Goal: Task Accomplishment & Management: Complete application form

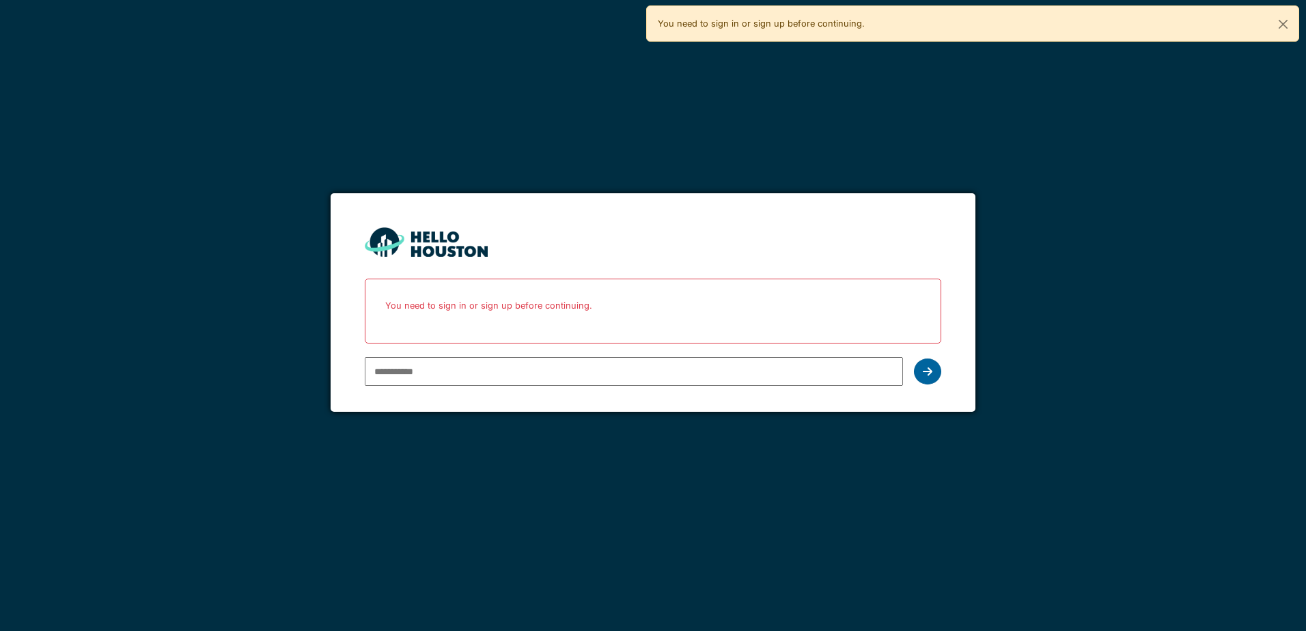
type input "**********"
click at [930, 370] on icon at bounding box center [928, 371] width 10 height 11
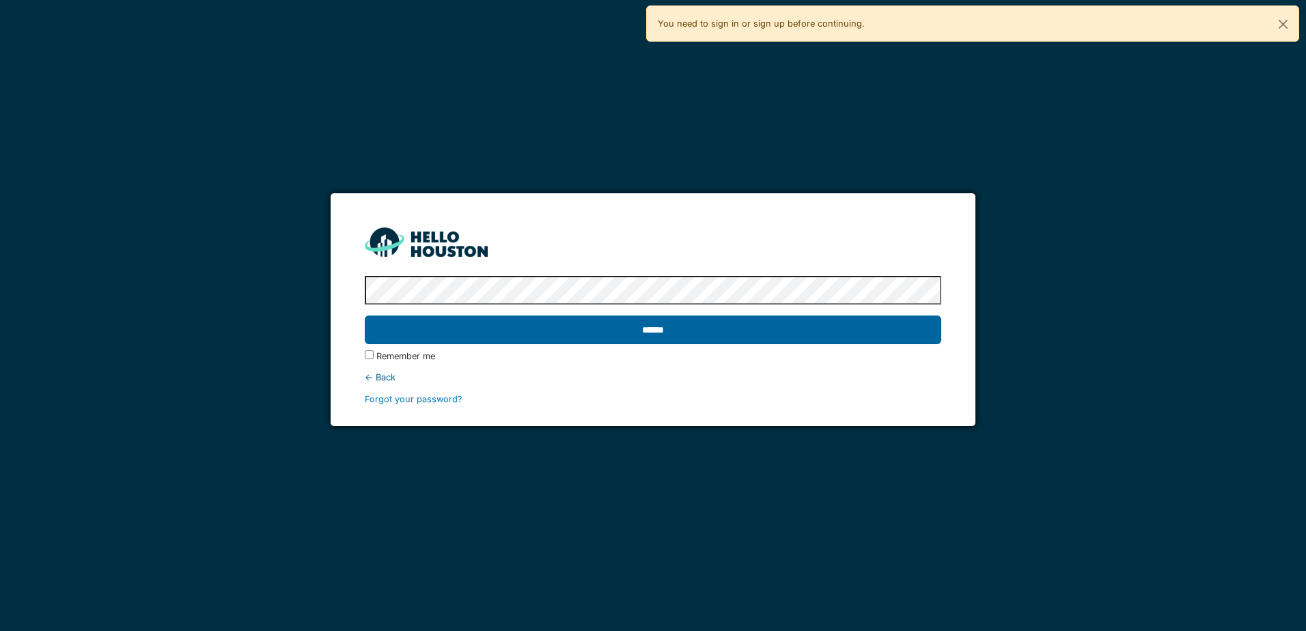
click at [690, 331] on input "******" at bounding box center [653, 330] width 576 height 29
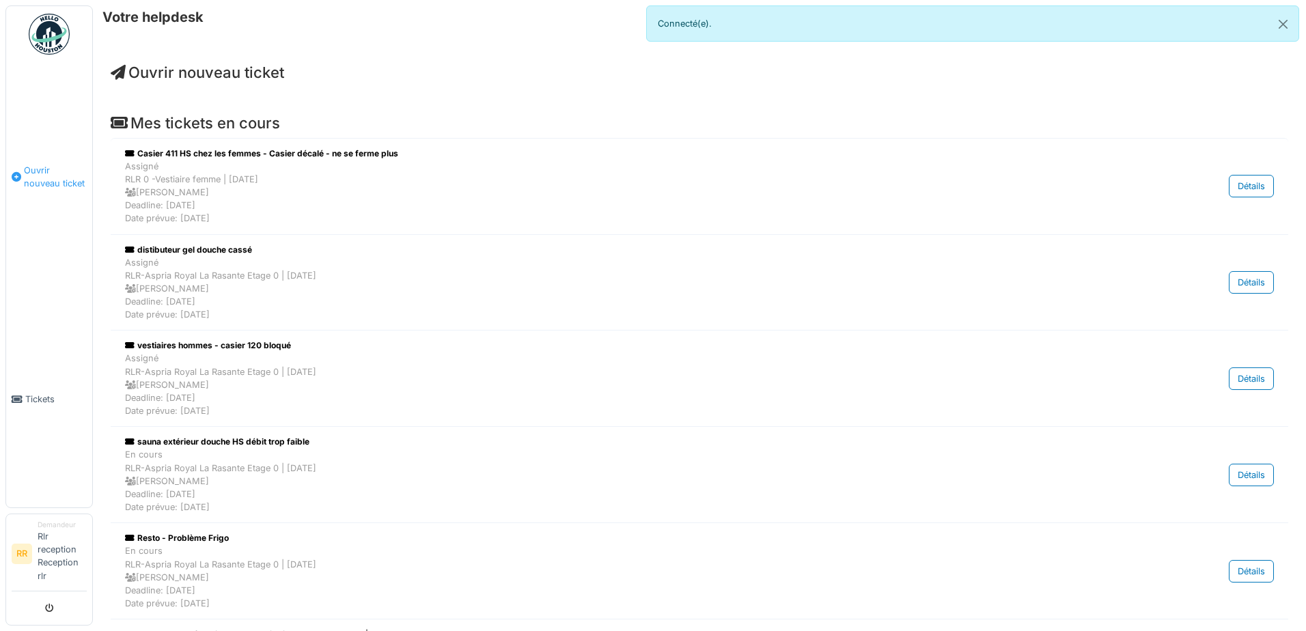
click at [17, 169] on li "Ouvrir nouveau ticket" at bounding box center [49, 177] width 75 height 26
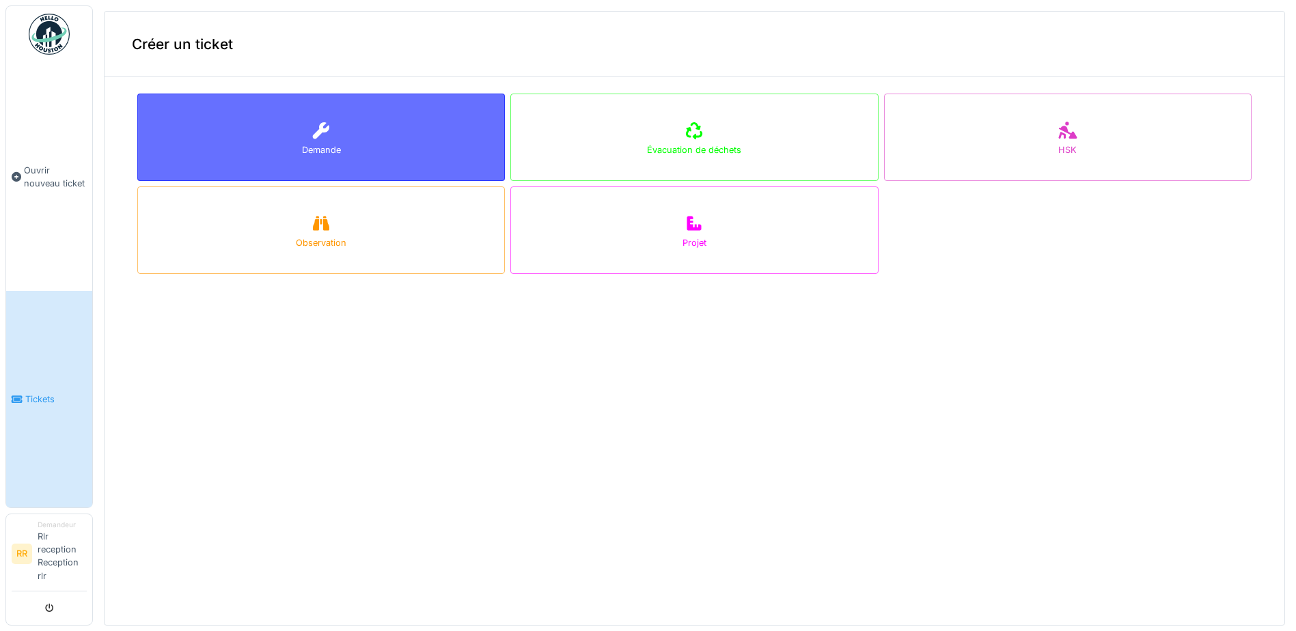
click at [263, 153] on div "Demande" at bounding box center [321, 137] width 368 height 87
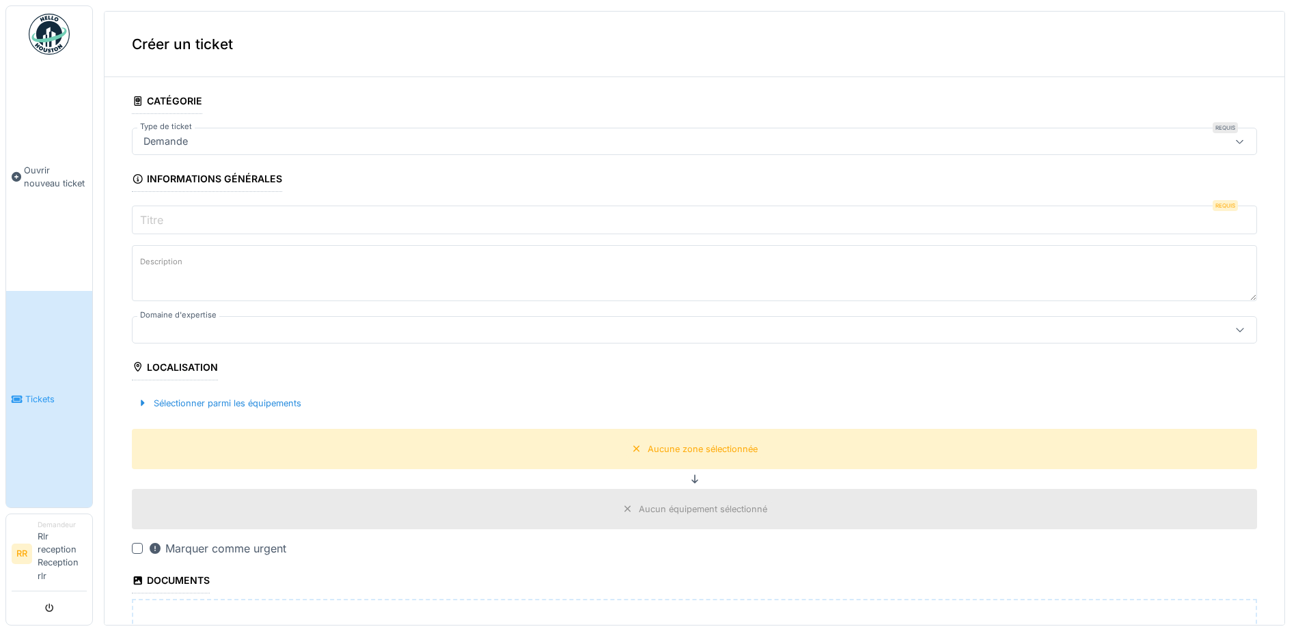
click at [221, 146] on div "Demande" at bounding box center [633, 141] width 991 height 15
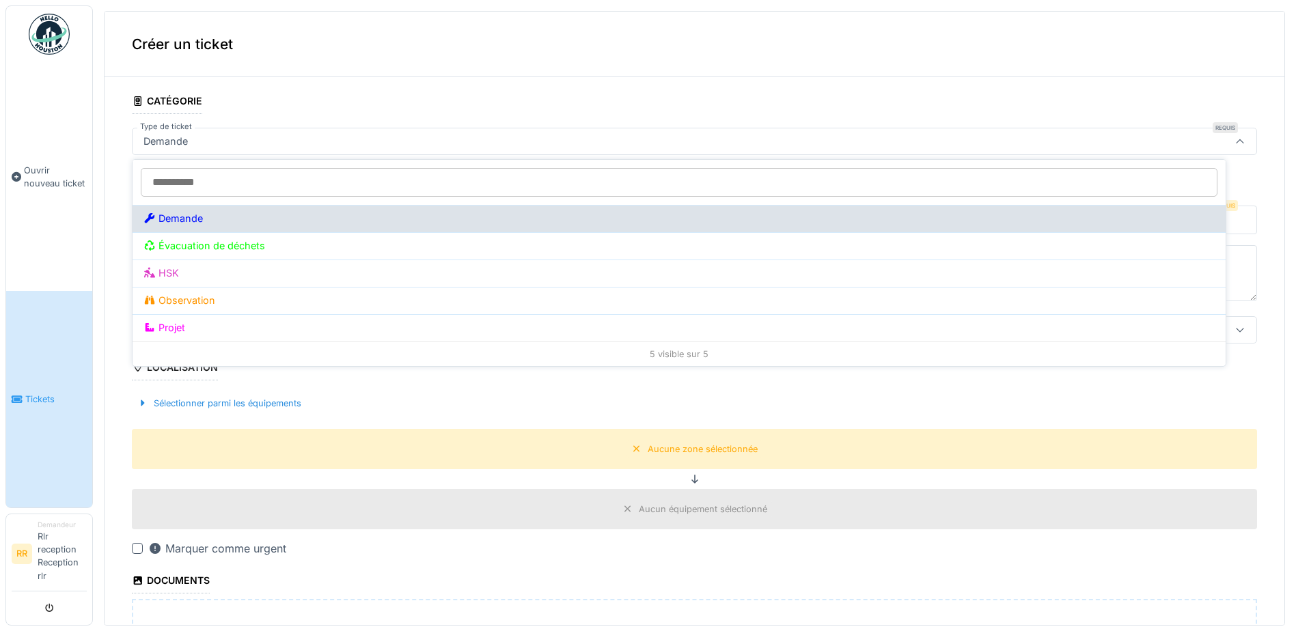
click at [199, 221] on div "Demande" at bounding box center [678, 218] width 1071 height 15
click at [199, 220] on div "Demande" at bounding box center [678, 218] width 1071 height 15
click at [217, 214] on div "Demande" at bounding box center [678, 218] width 1071 height 15
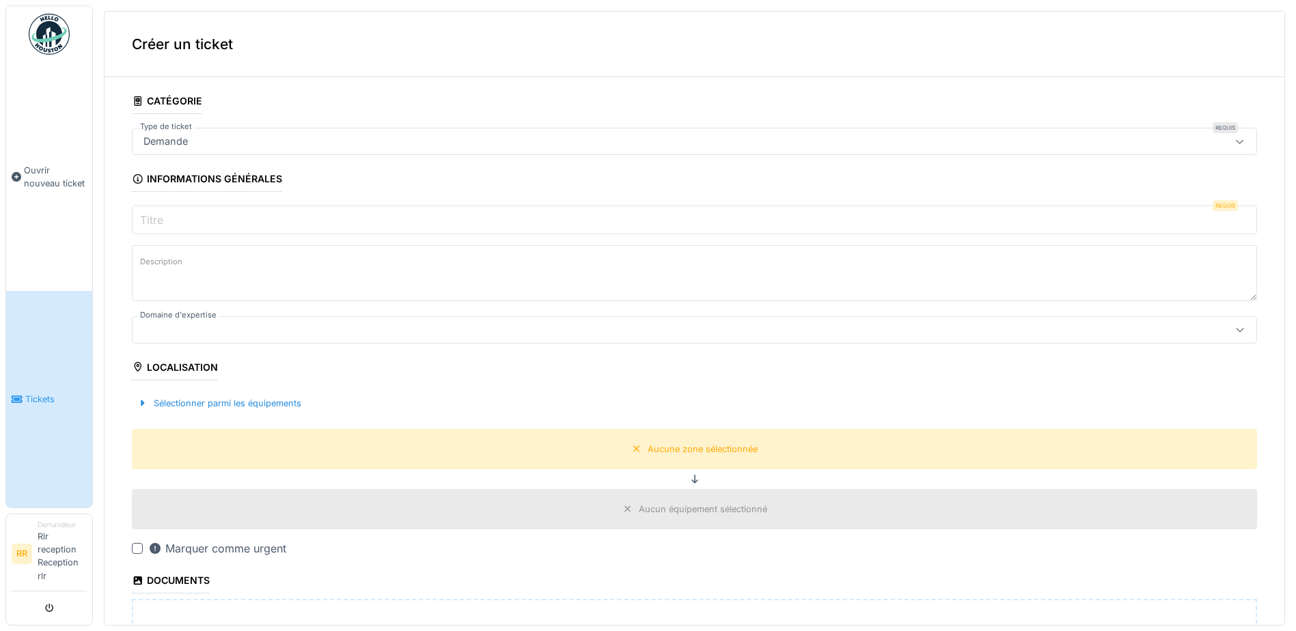
click at [239, 115] on fieldset "**********" at bounding box center [694, 477] width 1125 height 778
click at [165, 215] on label "Titre" at bounding box center [151, 220] width 29 height 16
click at [165, 215] on input "Titre" at bounding box center [694, 220] width 1125 height 29
type input "*"
click at [133, 547] on div at bounding box center [137, 548] width 11 height 11
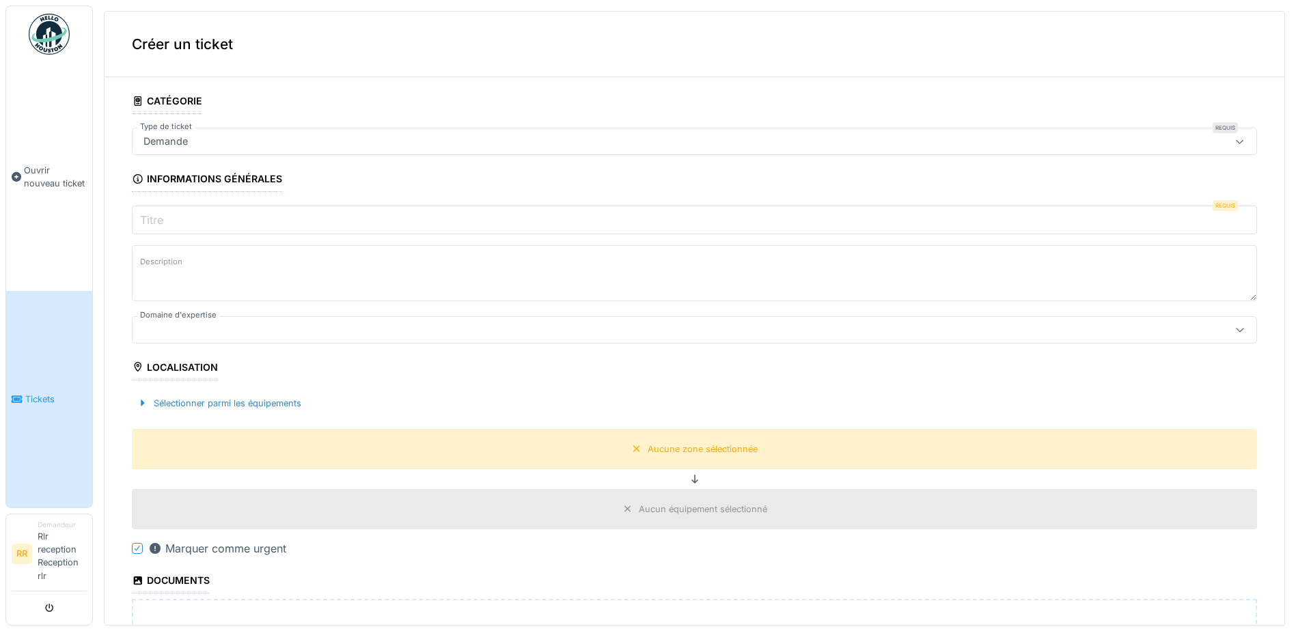
click at [164, 228] on label "Titre" at bounding box center [151, 220] width 29 height 16
click at [164, 228] on input "Titre" at bounding box center [694, 220] width 1125 height 29
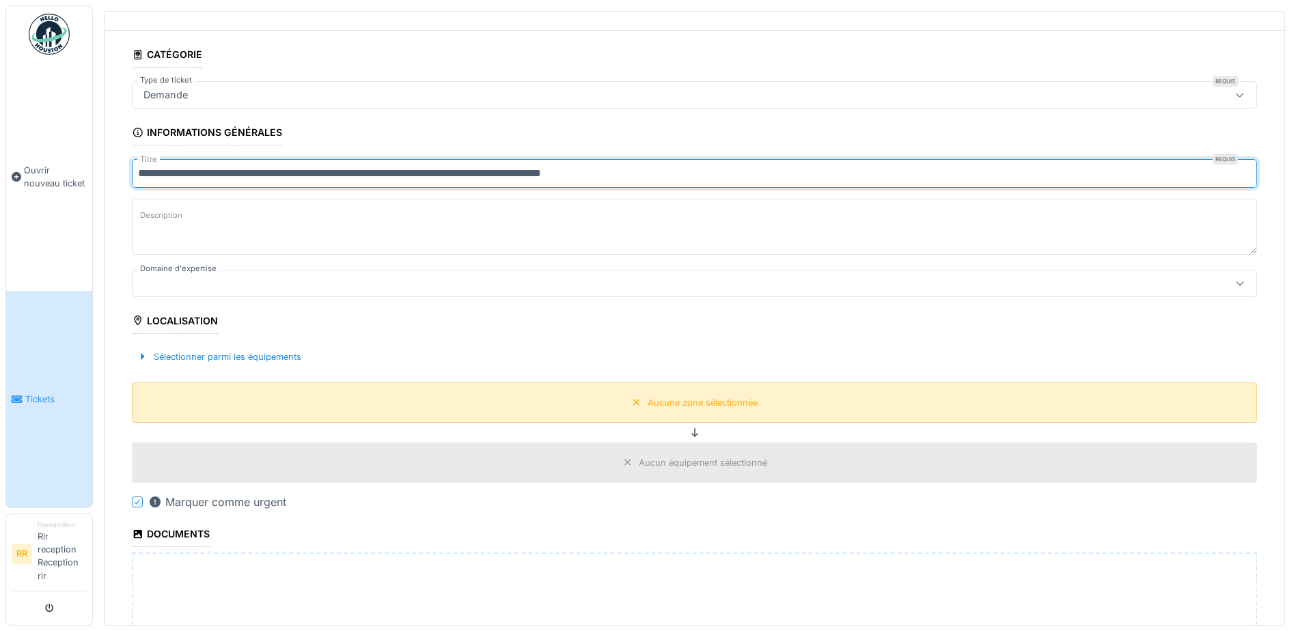
scroll to position [68, 0]
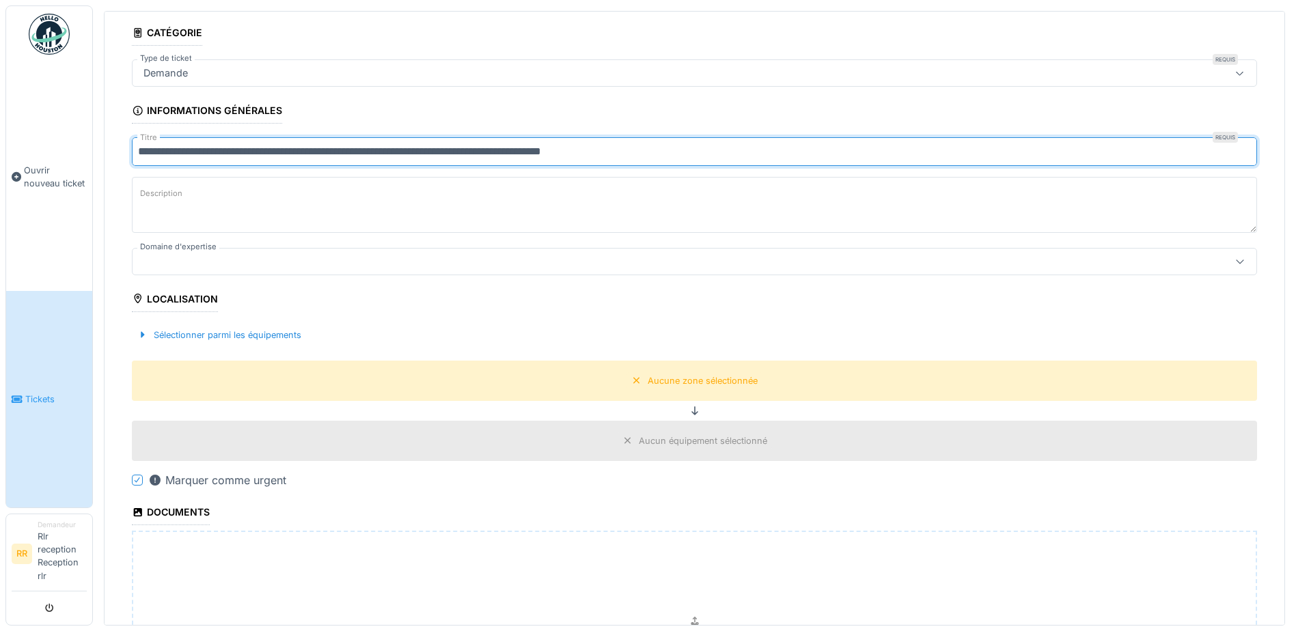
type input "**********"
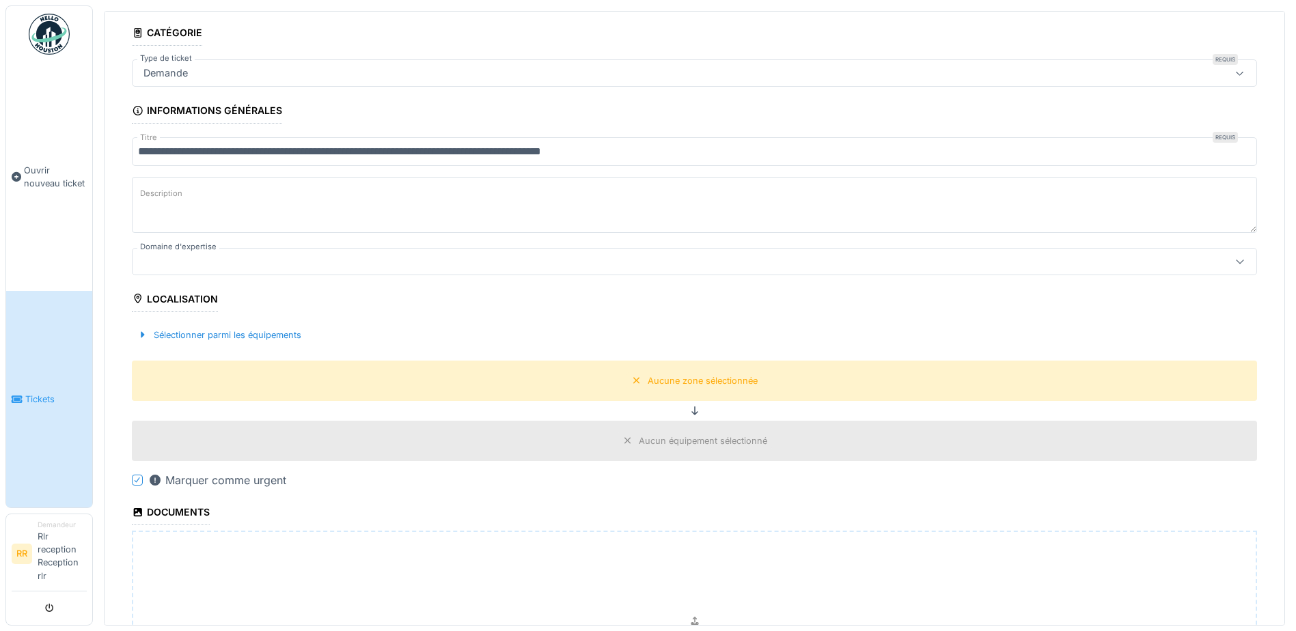
click at [163, 318] on div "Sélectionner parmi les équipements" at bounding box center [694, 335] width 1125 height 40
click at [162, 334] on div "Sélectionner parmi les équipements" at bounding box center [219, 335] width 175 height 18
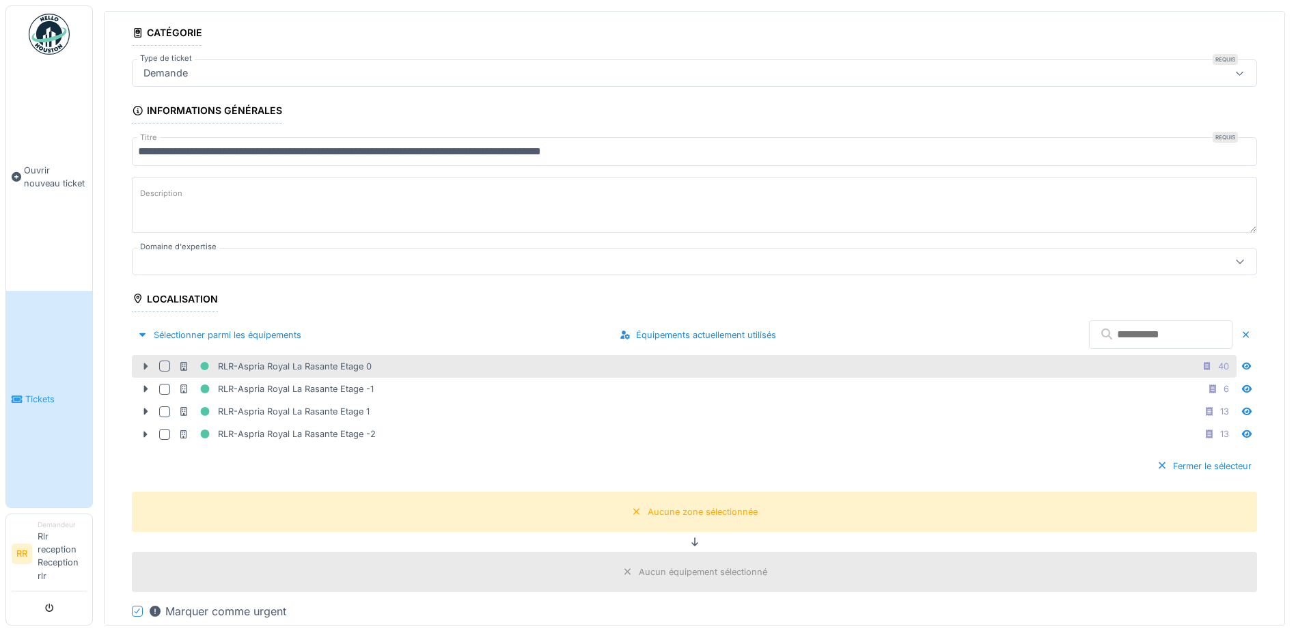
click at [143, 365] on icon at bounding box center [145, 366] width 11 height 9
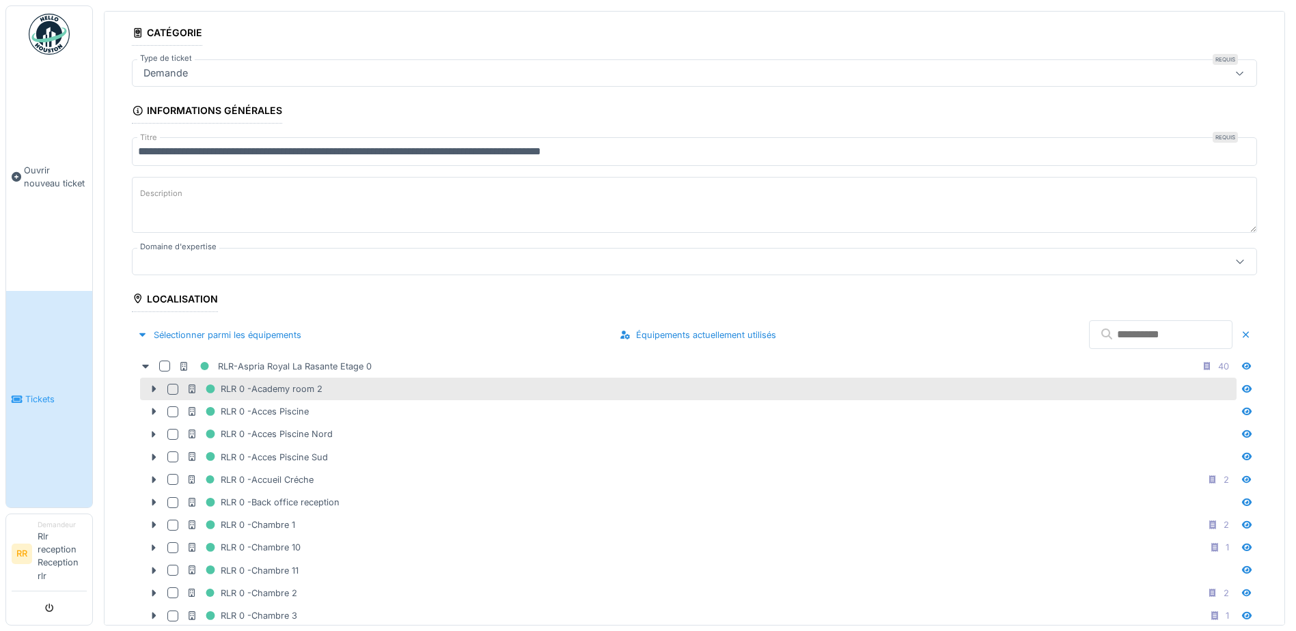
scroll to position [137, 0]
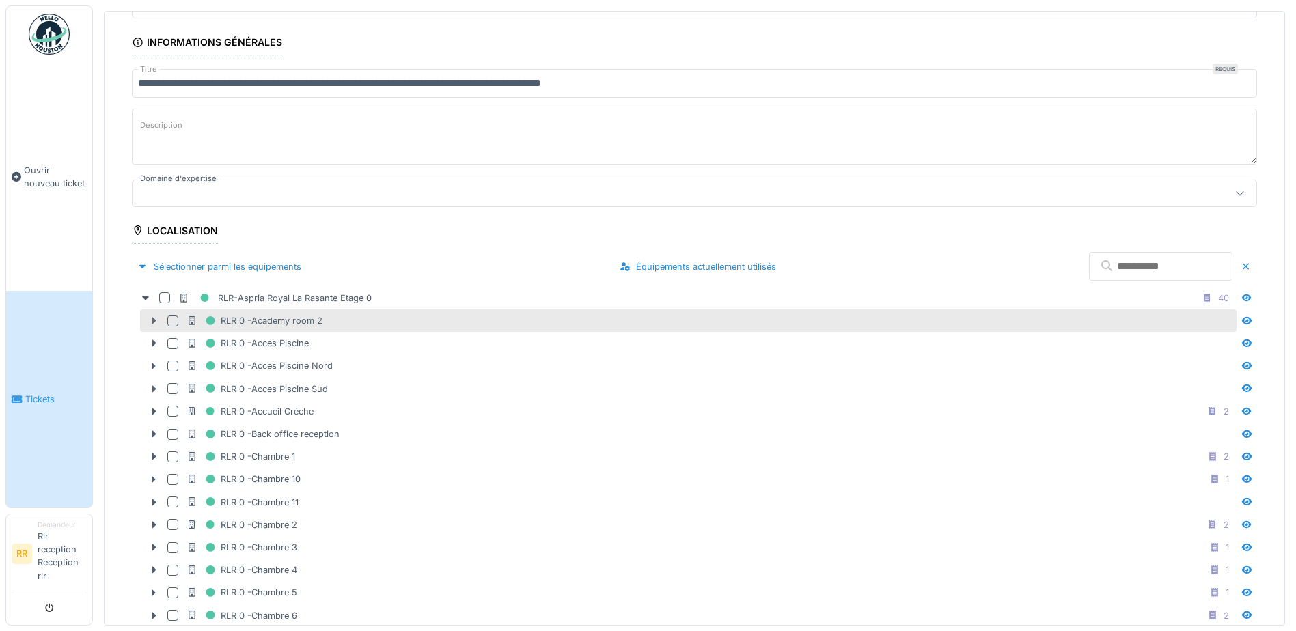
click at [153, 320] on icon at bounding box center [154, 321] width 4 height 7
click at [176, 322] on div at bounding box center [172, 321] width 11 height 11
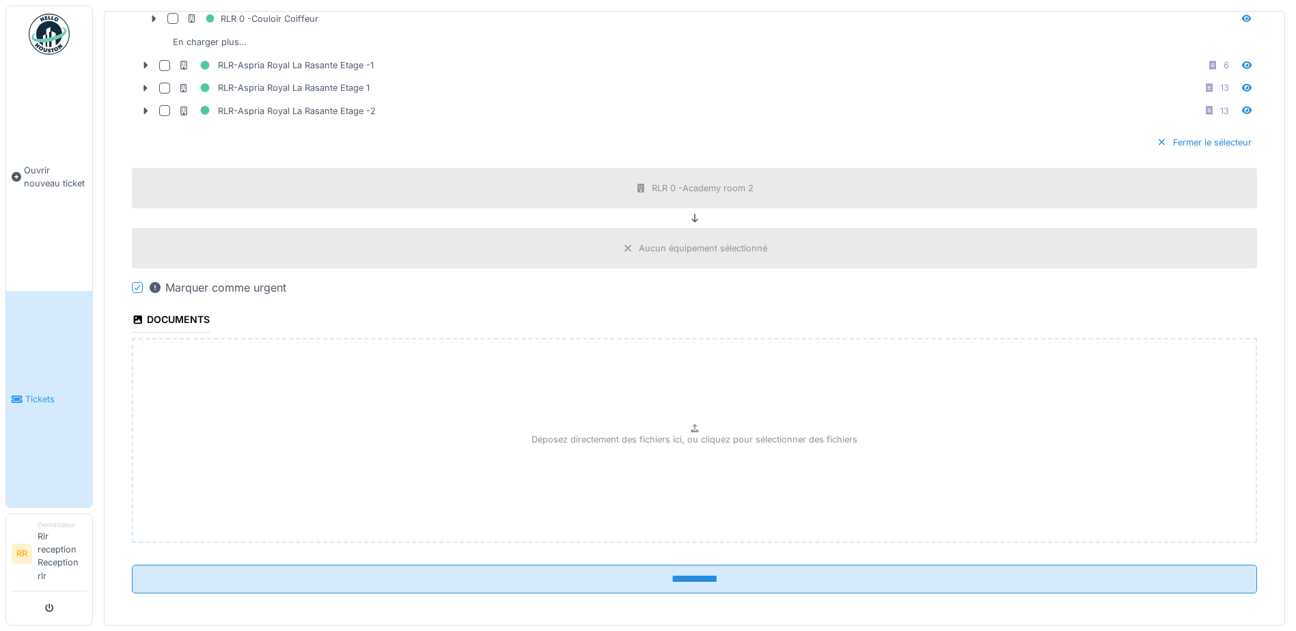
scroll to position [899, 0]
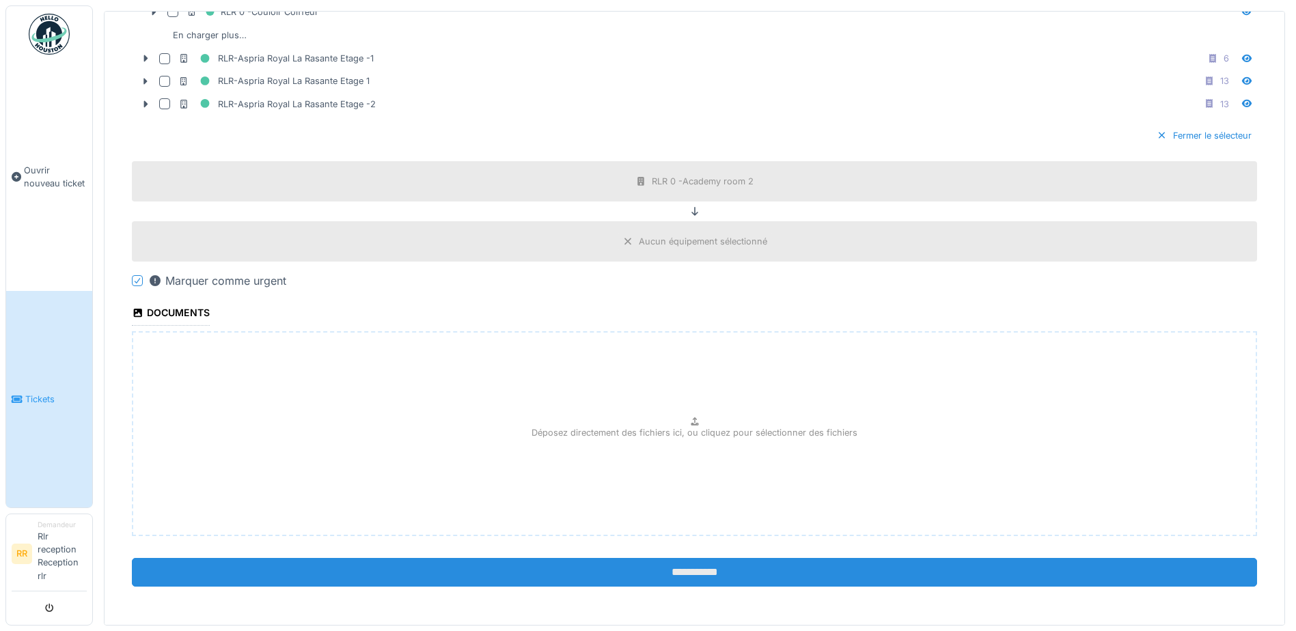
click at [650, 564] on input "**********" at bounding box center [694, 572] width 1125 height 29
